Goal: Task Accomplishment & Management: Manage account settings

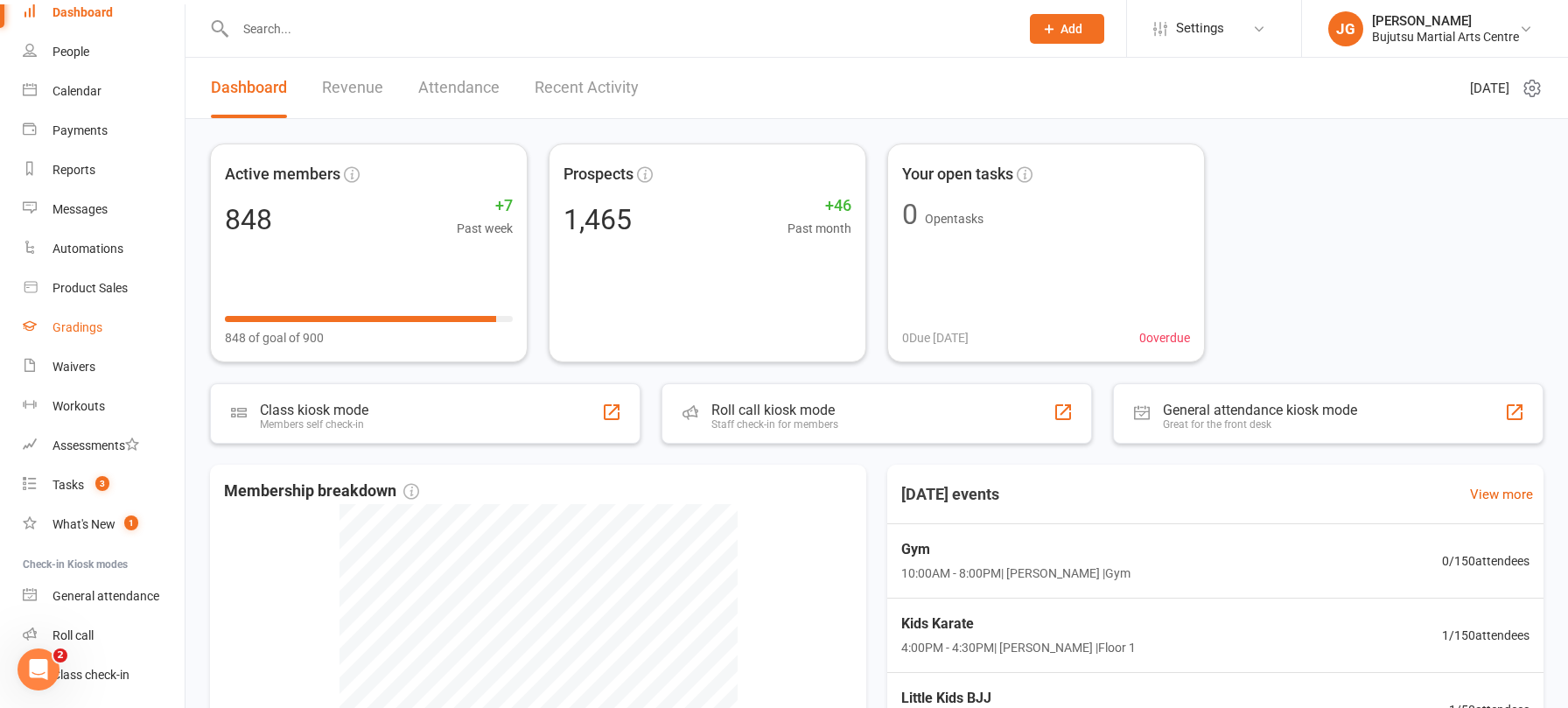
scroll to position [55, 0]
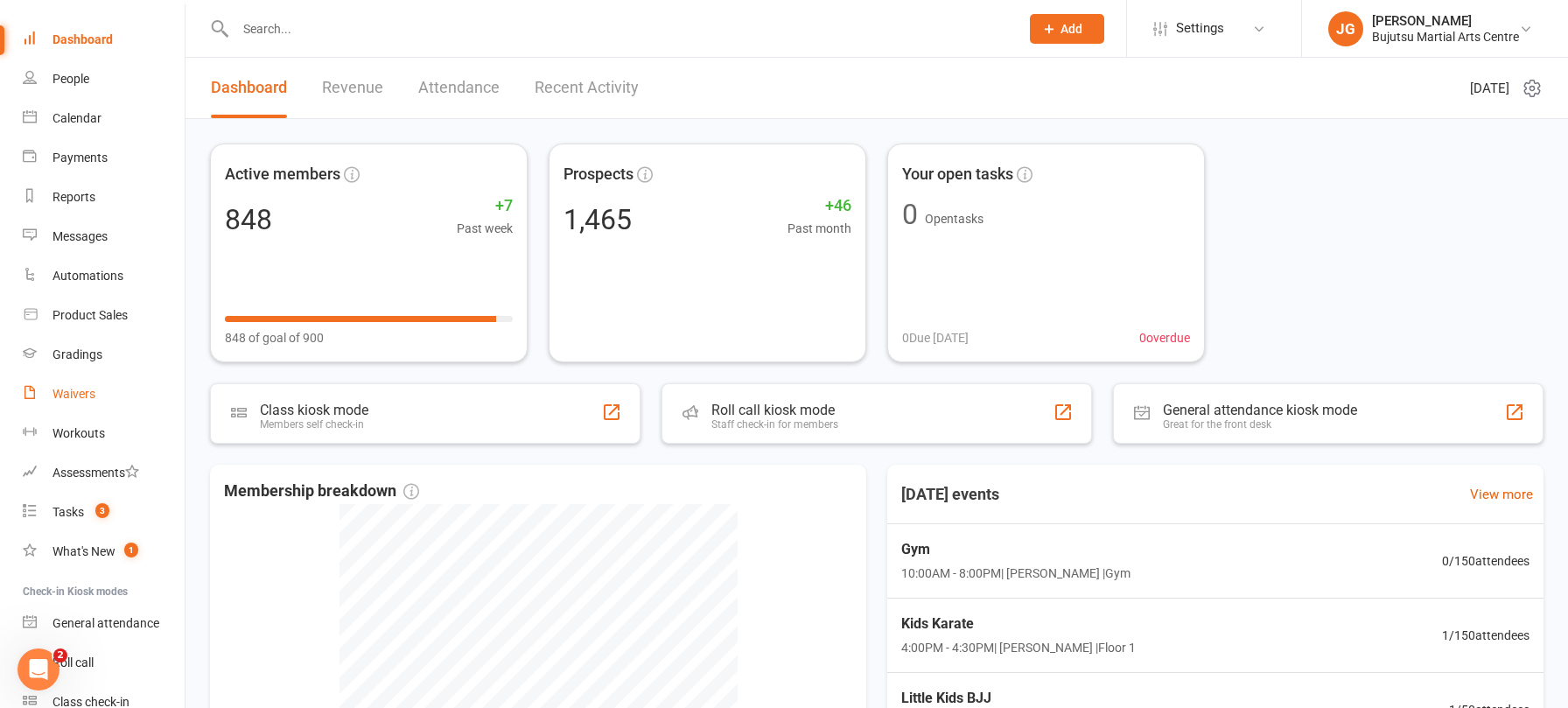
click at [88, 398] on div "Waivers" at bounding box center [74, 393] width 43 height 14
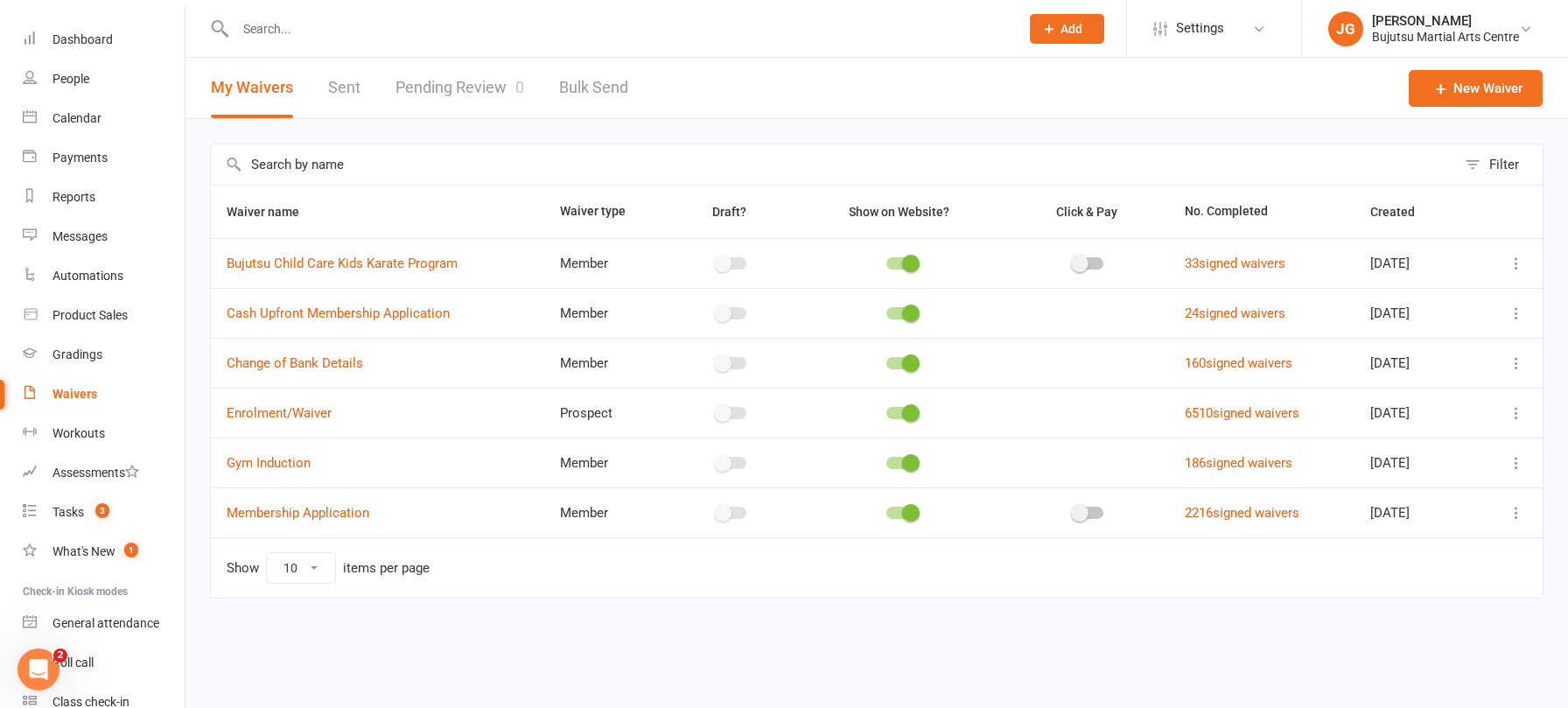
click at [405, 86] on link "Pending Review 0" at bounding box center [460, 87] width 129 height 60
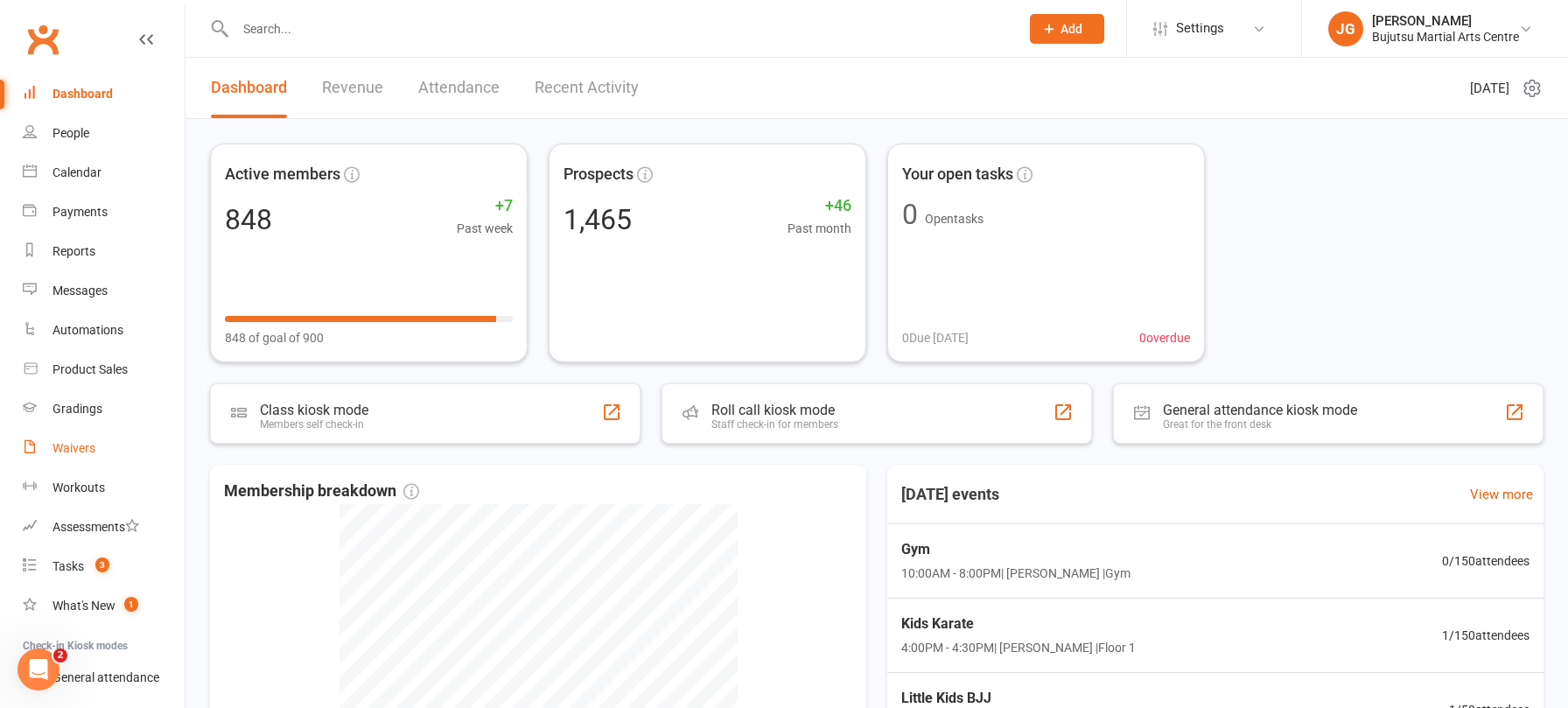
click at [102, 454] on link "Waivers" at bounding box center [103, 448] width 162 height 39
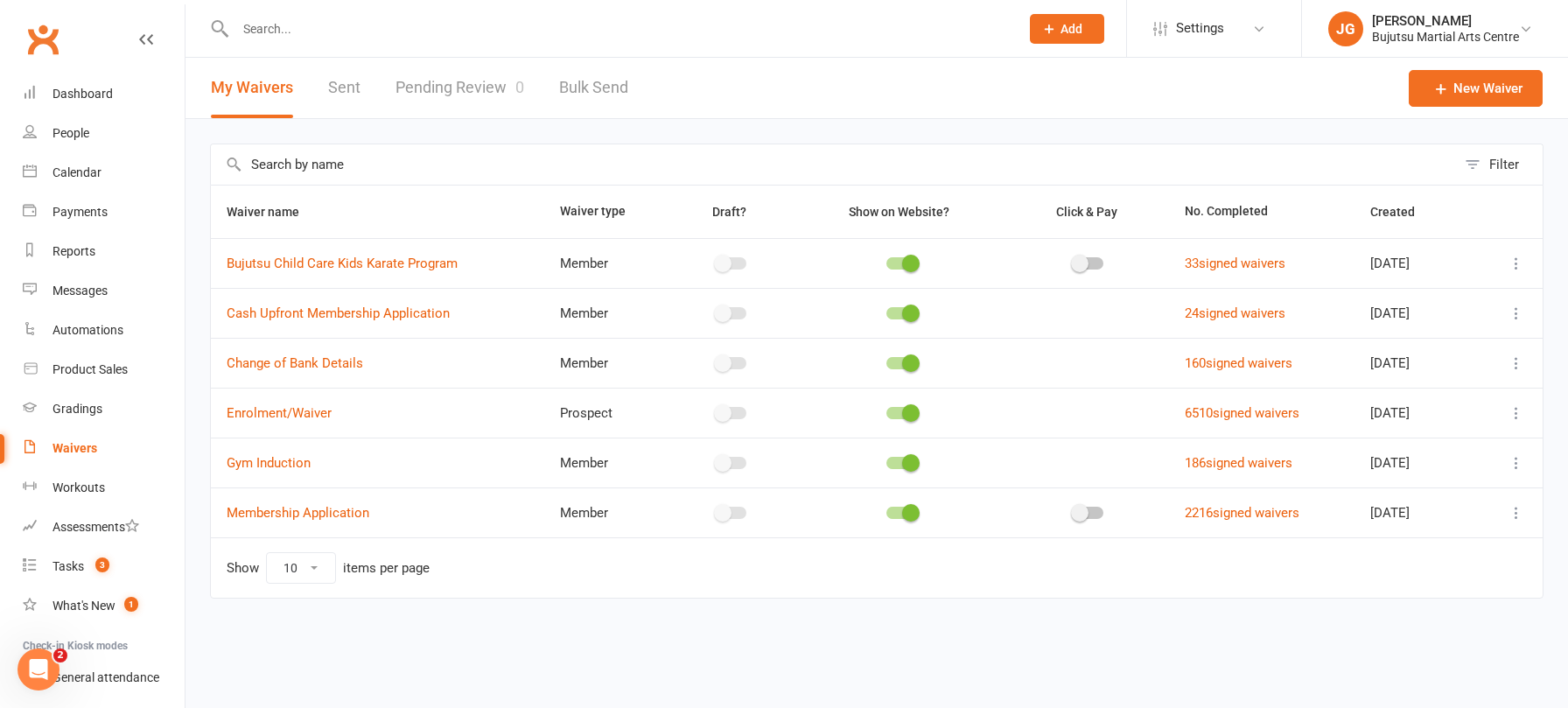
click at [475, 102] on link "Pending Review 0" at bounding box center [460, 87] width 129 height 60
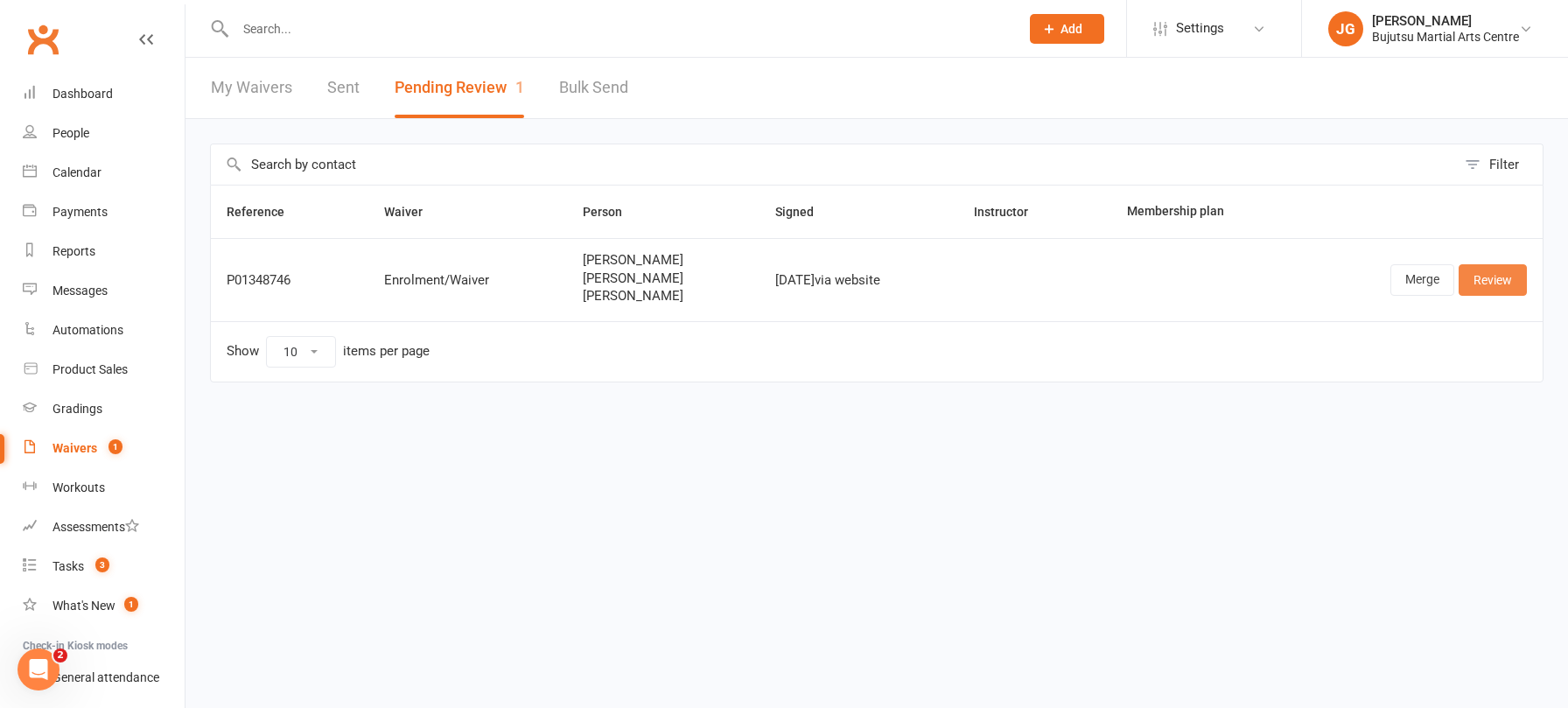
click at [1489, 284] on link "Review" at bounding box center [1493, 280] width 69 height 32
click at [969, 420] on div "Filter Reference Waiver Person Signed Instructor Membership plan P01348746 Enro…" at bounding box center [876, 275] width 1383 height 312
